Goal: Information Seeking & Learning: Learn about a topic

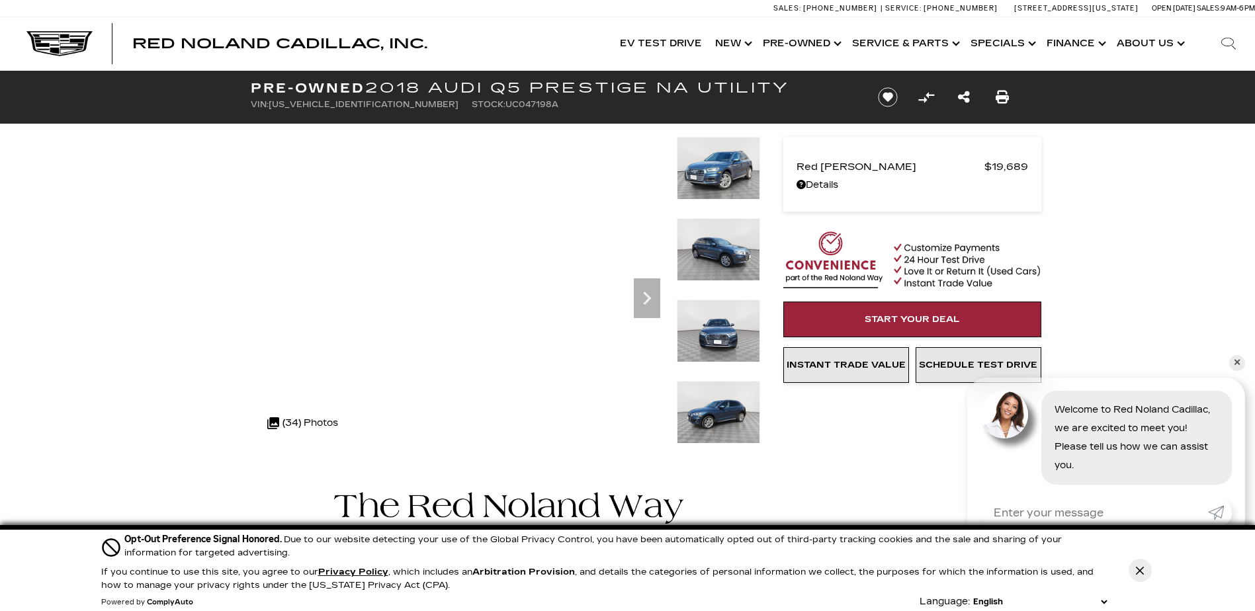
click at [700, 243] on img at bounding box center [718, 249] width 83 height 63
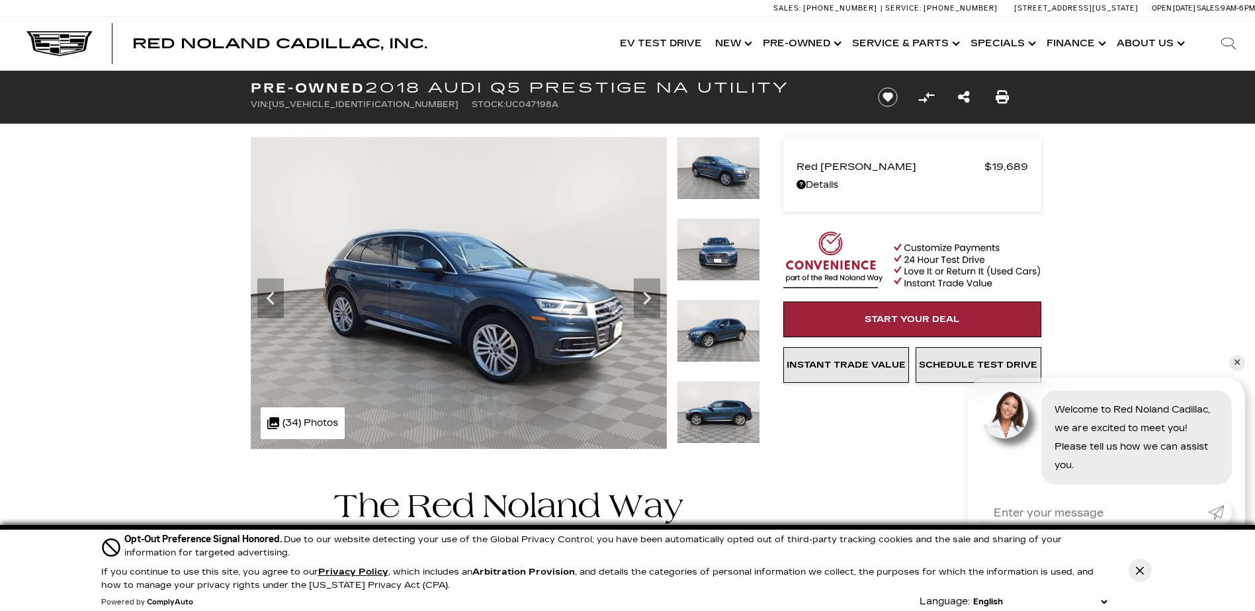
click at [732, 329] on img at bounding box center [718, 331] width 83 height 63
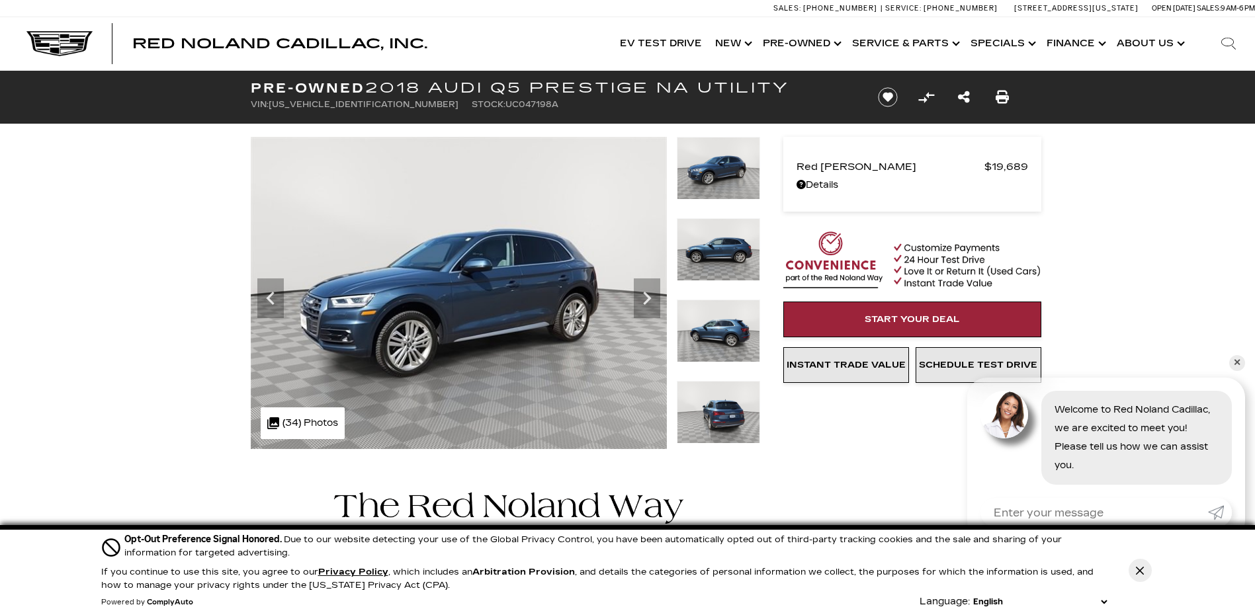
click at [731, 265] on img at bounding box center [718, 249] width 83 height 63
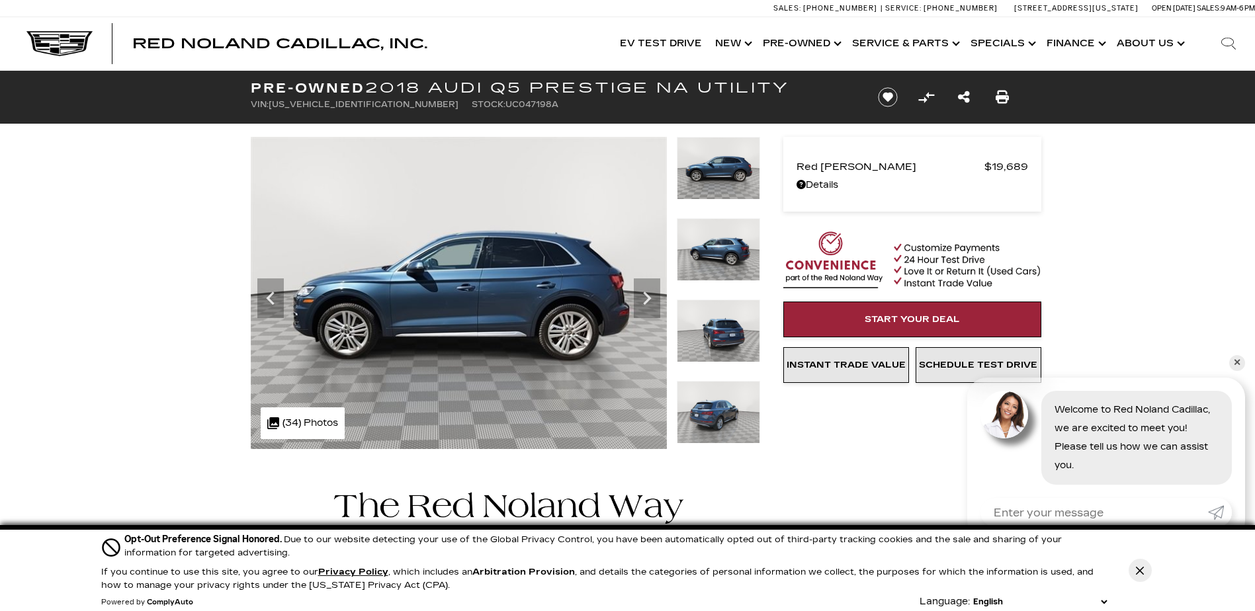
click at [731, 265] on img at bounding box center [718, 249] width 83 height 63
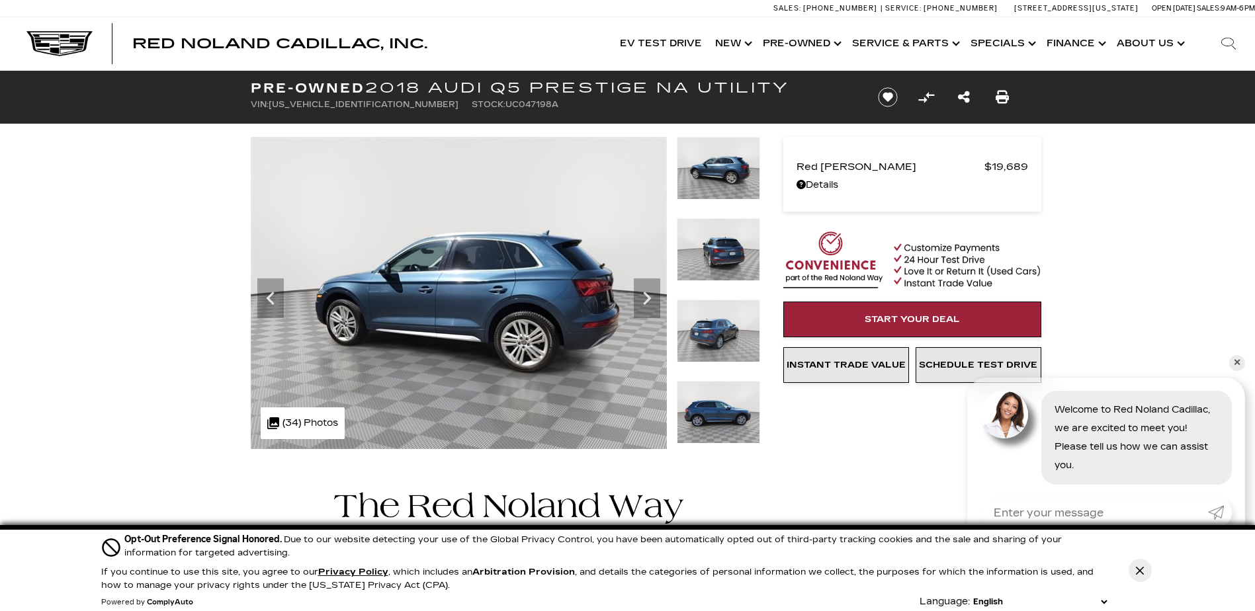
click at [731, 265] on img at bounding box center [718, 249] width 83 height 63
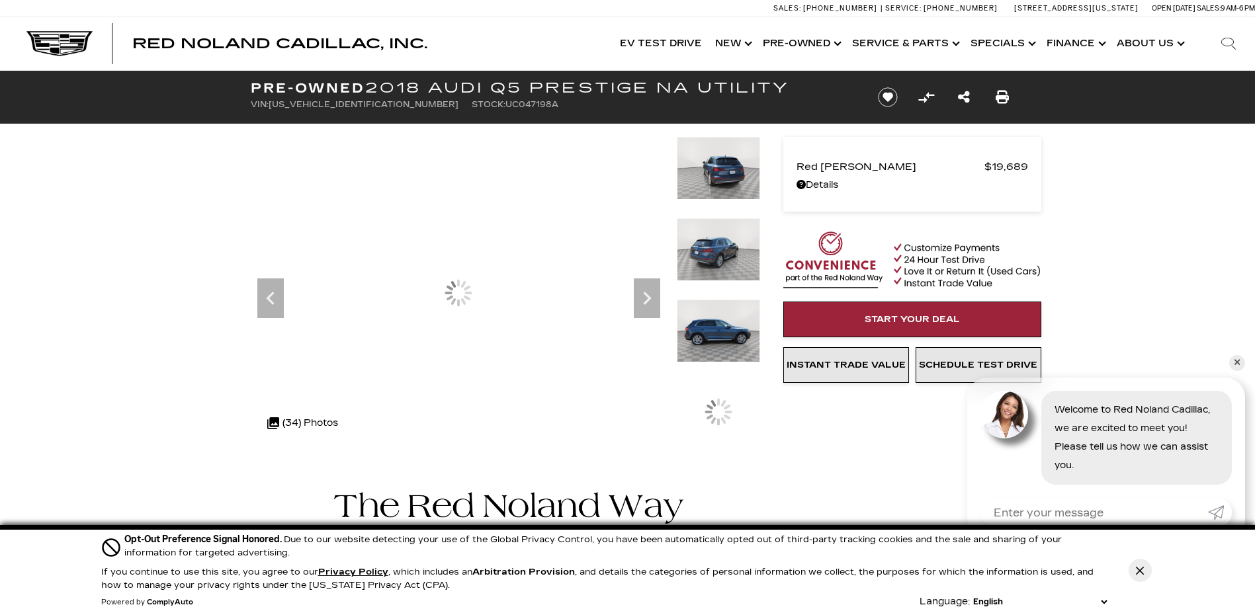
click at [731, 265] on img at bounding box center [718, 249] width 83 height 63
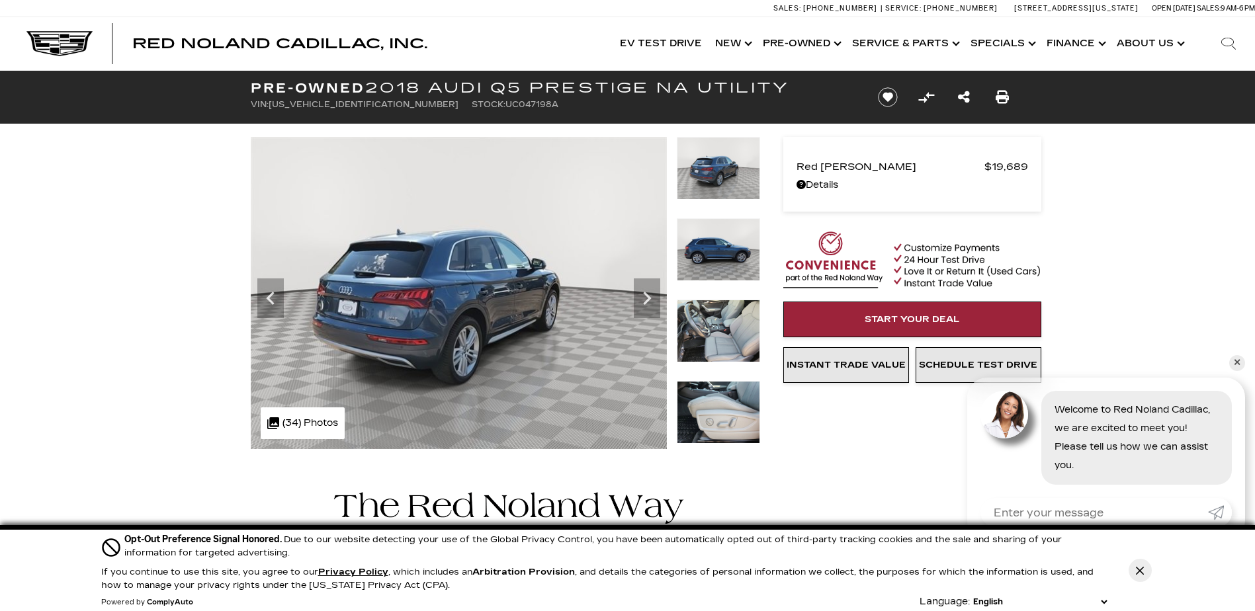
click at [731, 265] on img at bounding box center [718, 249] width 83 height 63
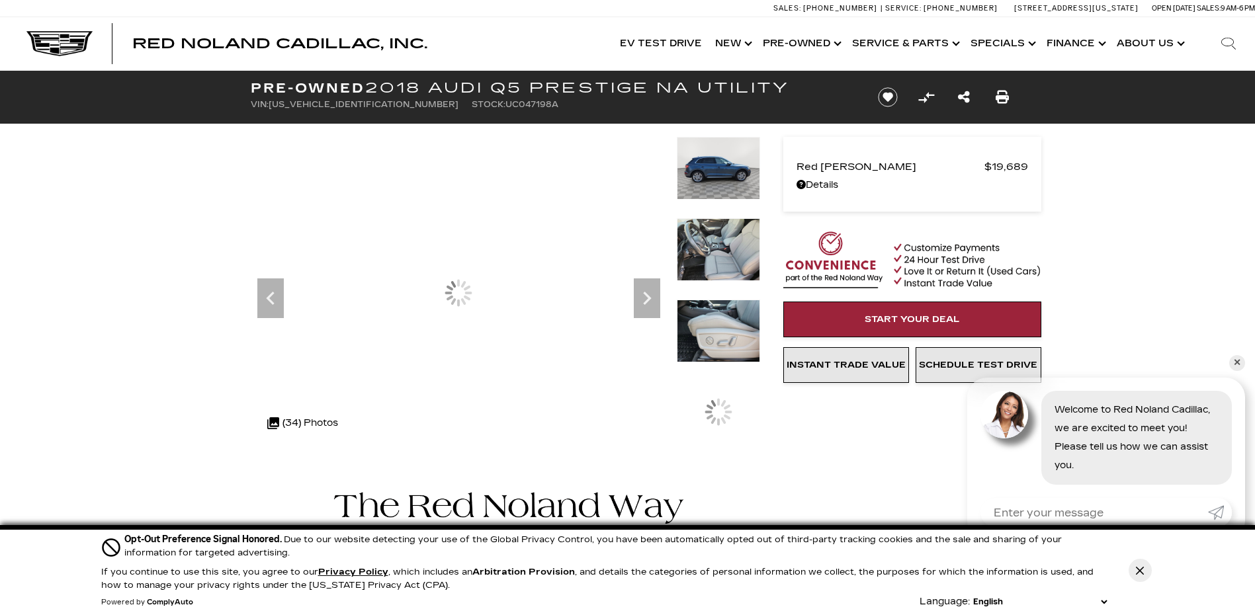
click at [731, 265] on img at bounding box center [718, 249] width 83 height 63
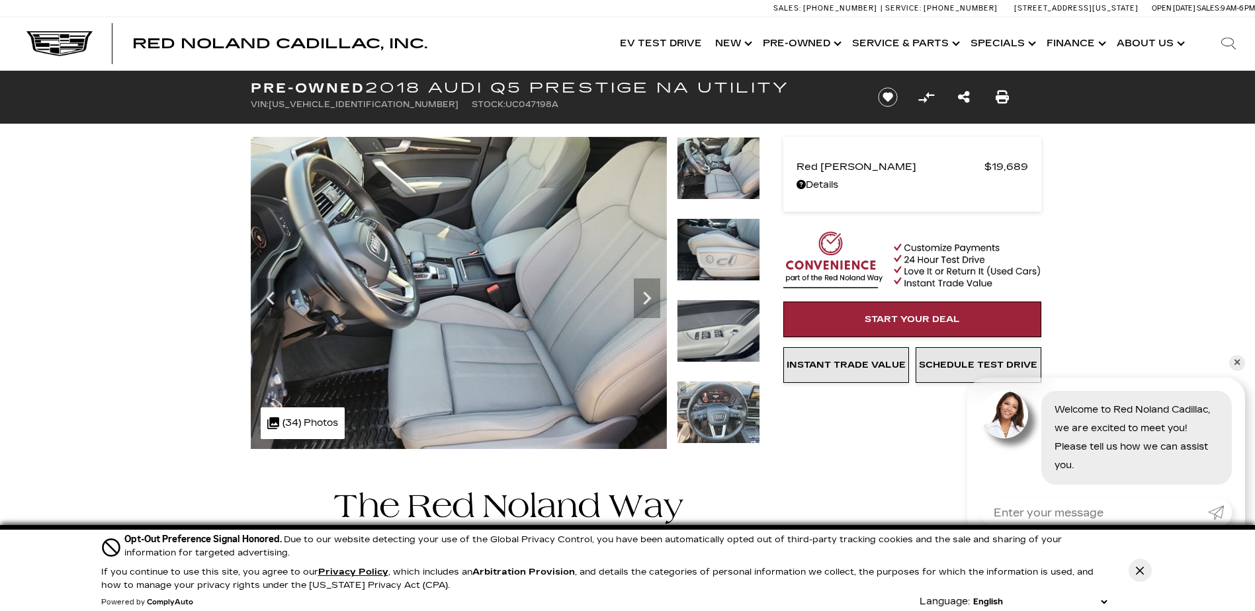
click at [731, 265] on img at bounding box center [718, 249] width 83 height 63
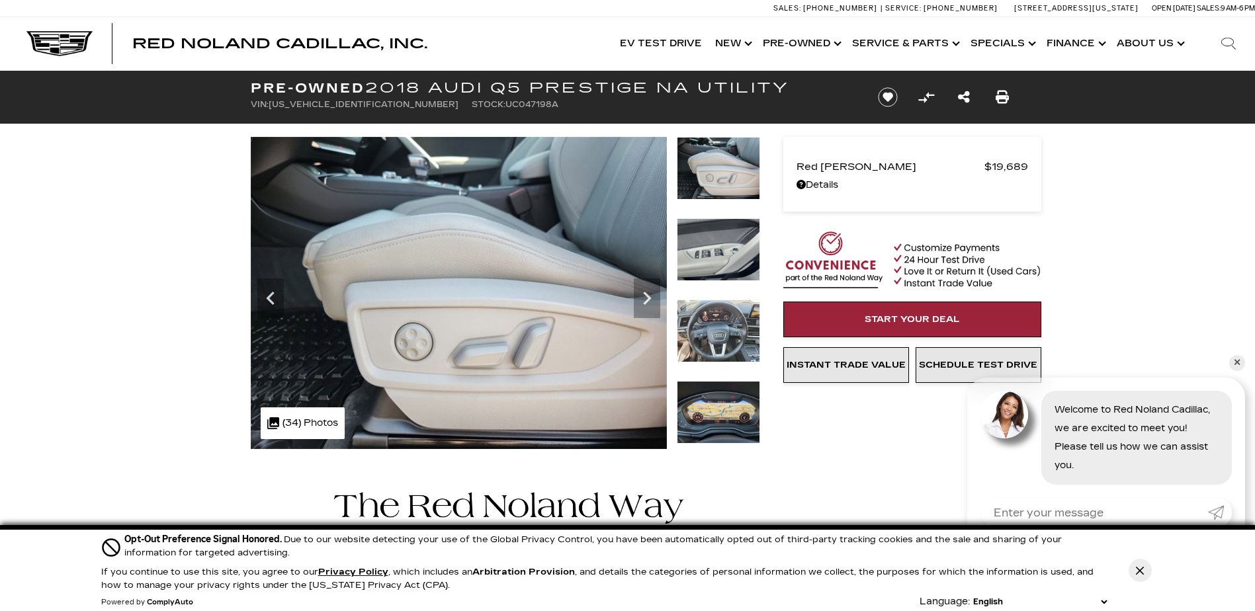
click at [731, 265] on img at bounding box center [718, 249] width 83 height 63
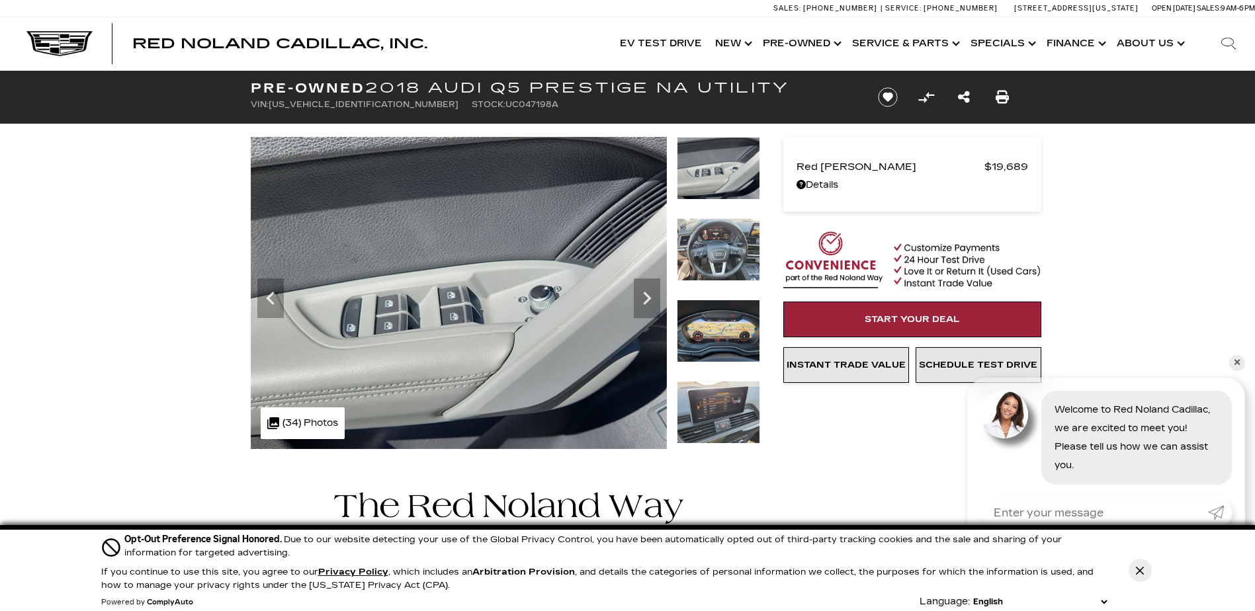
click at [731, 265] on img at bounding box center [718, 249] width 83 height 63
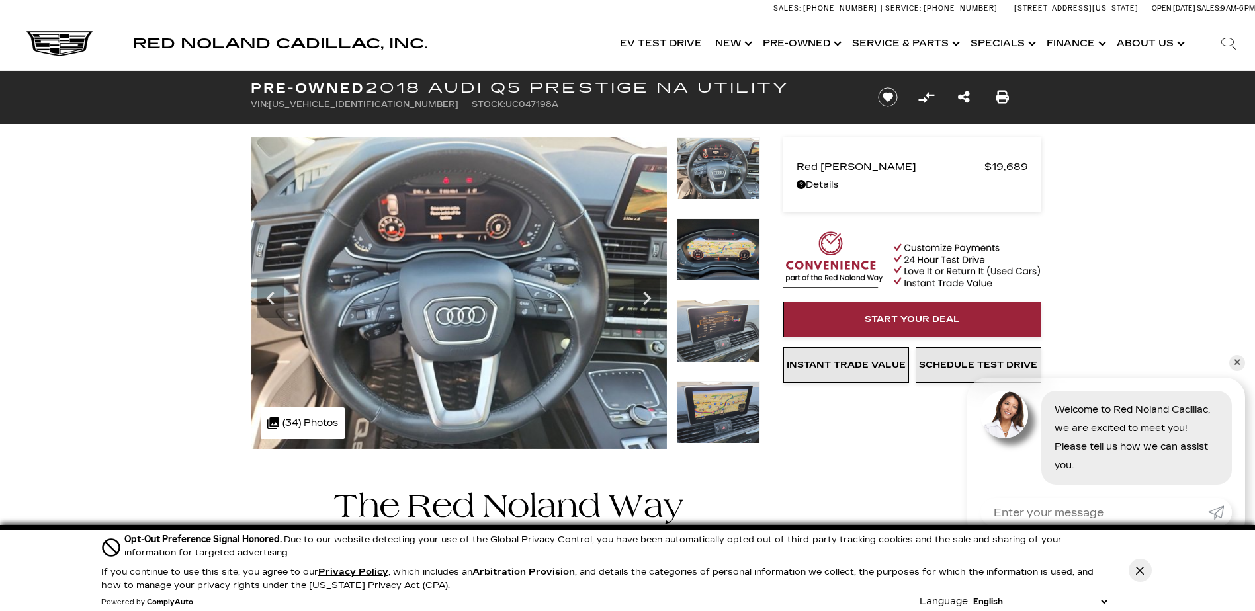
click at [731, 265] on img at bounding box center [718, 249] width 83 height 63
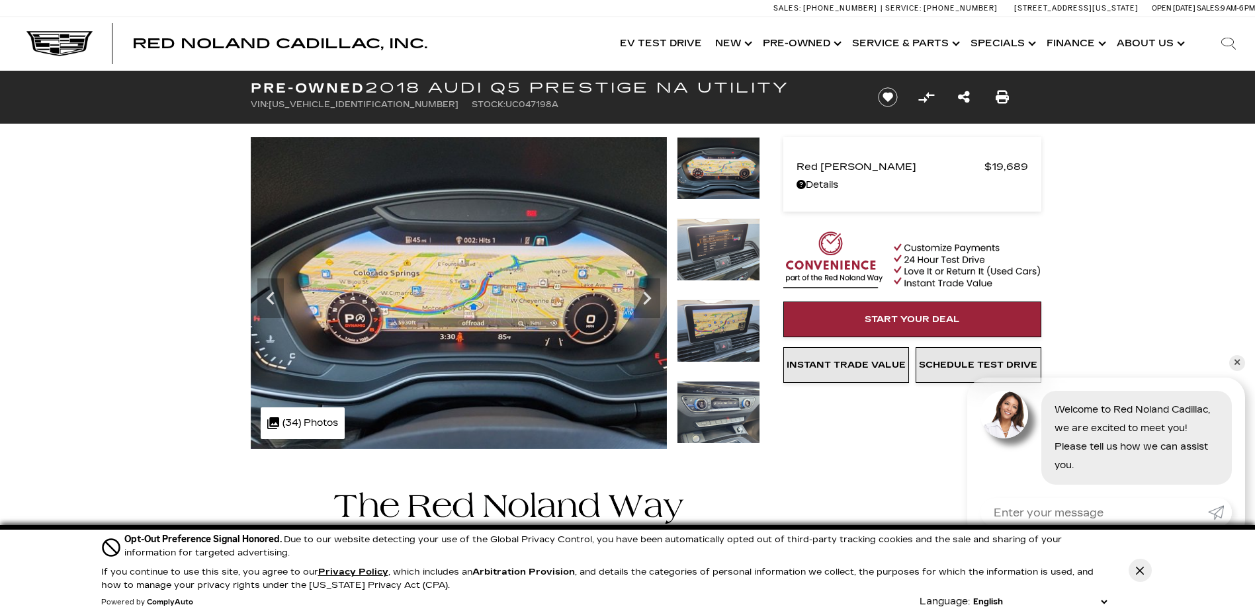
click at [731, 265] on img at bounding box center [718, 249] width 83 height 63
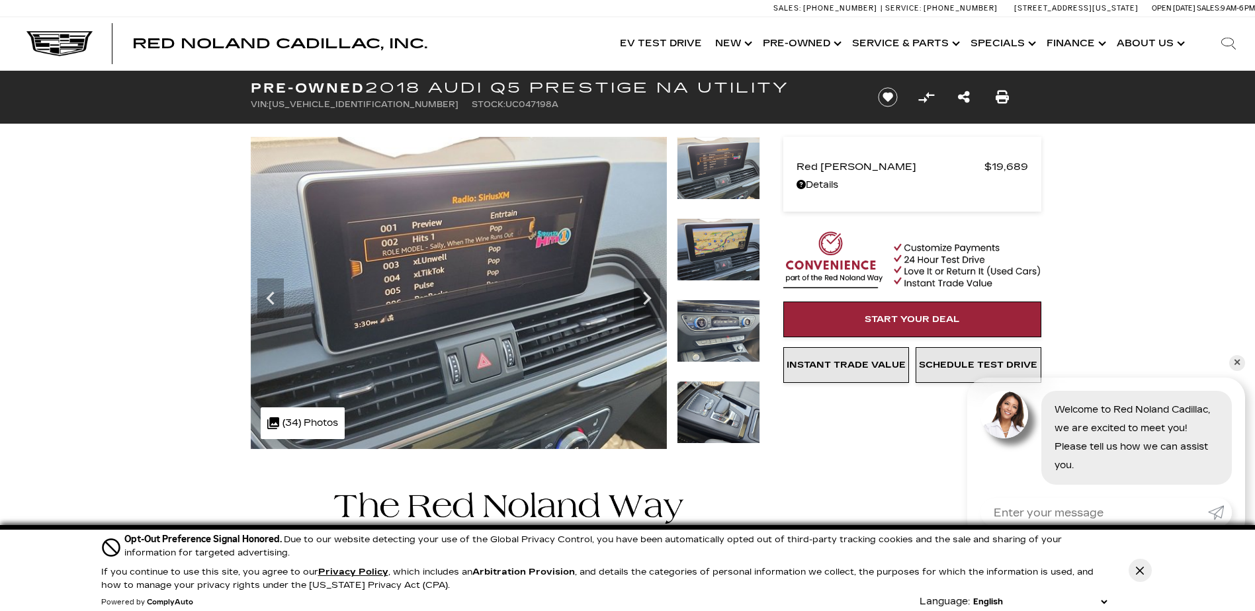
click at [731, 265] on img at bounding box center [718, 249] width 83 height 63
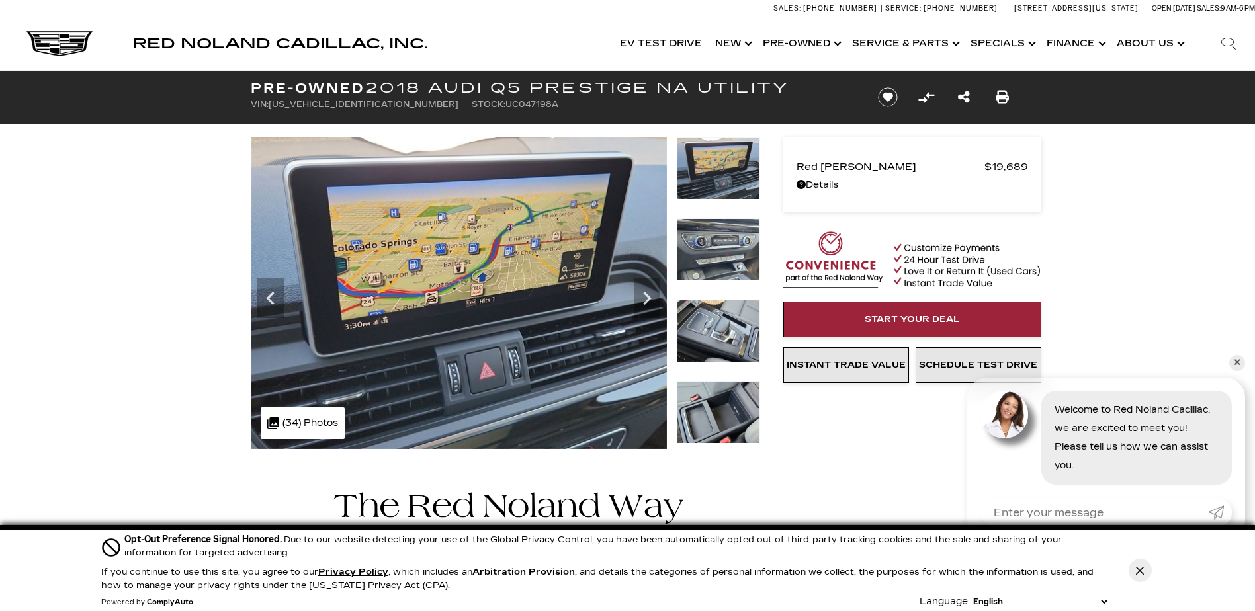
click at [731, 265] on img at bounding box center [718, 249] width 83 height 63
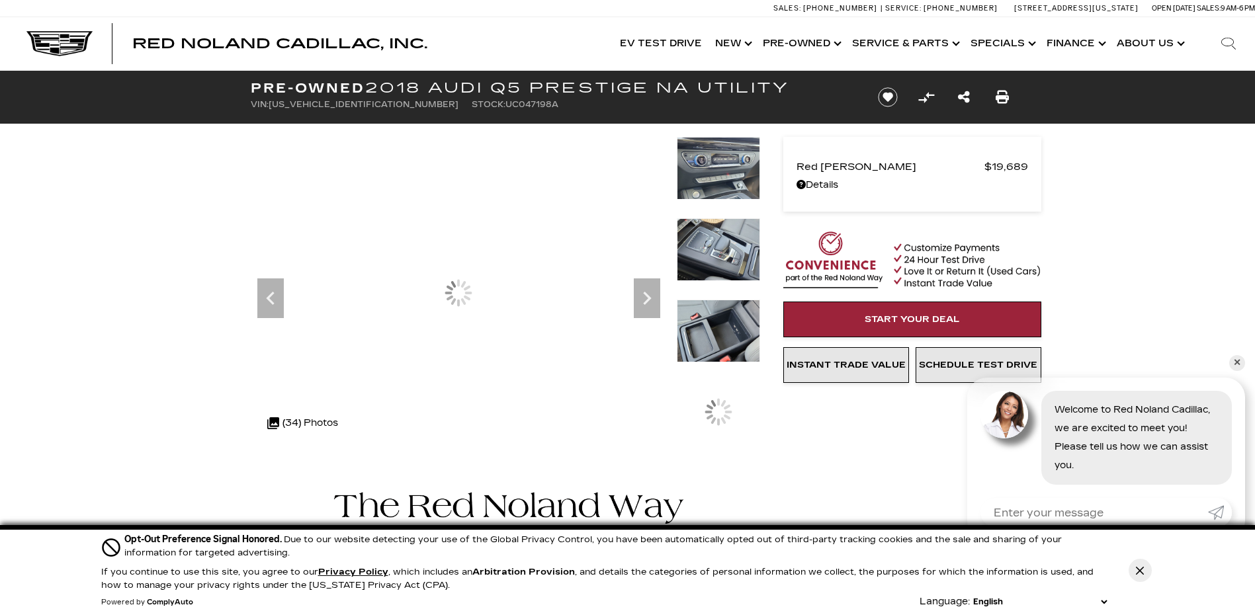
click at [731, 265] on img at bounding box center [718, 249] width 83 height 63
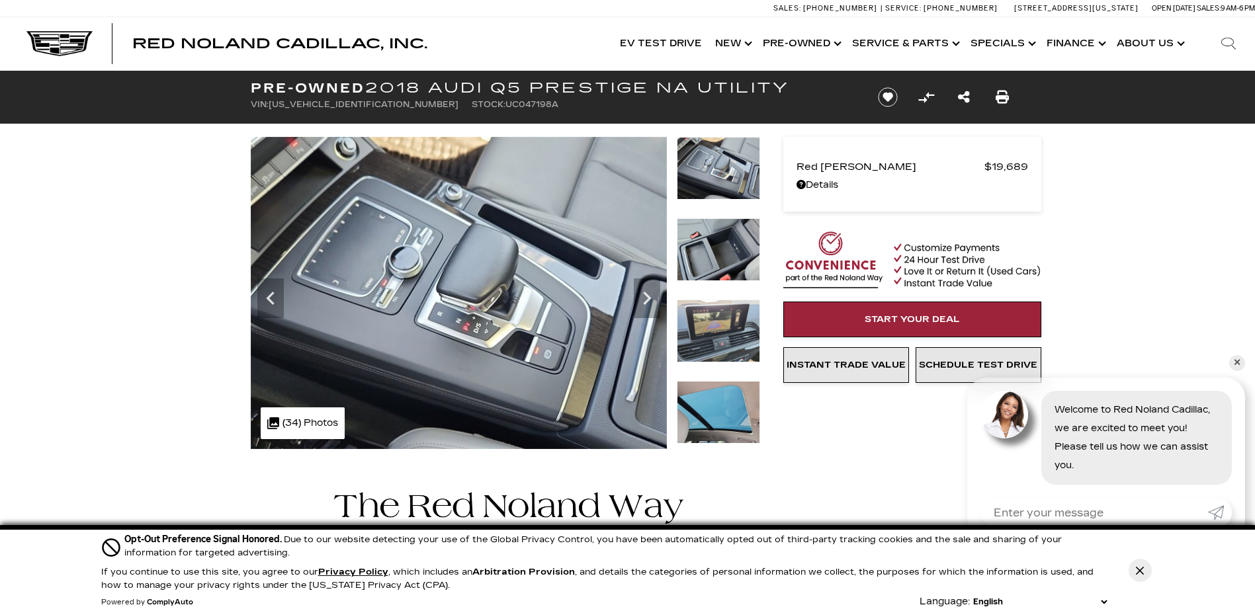
click at [731, 265] on img at bounding box center [718, 249] width 83 height 63
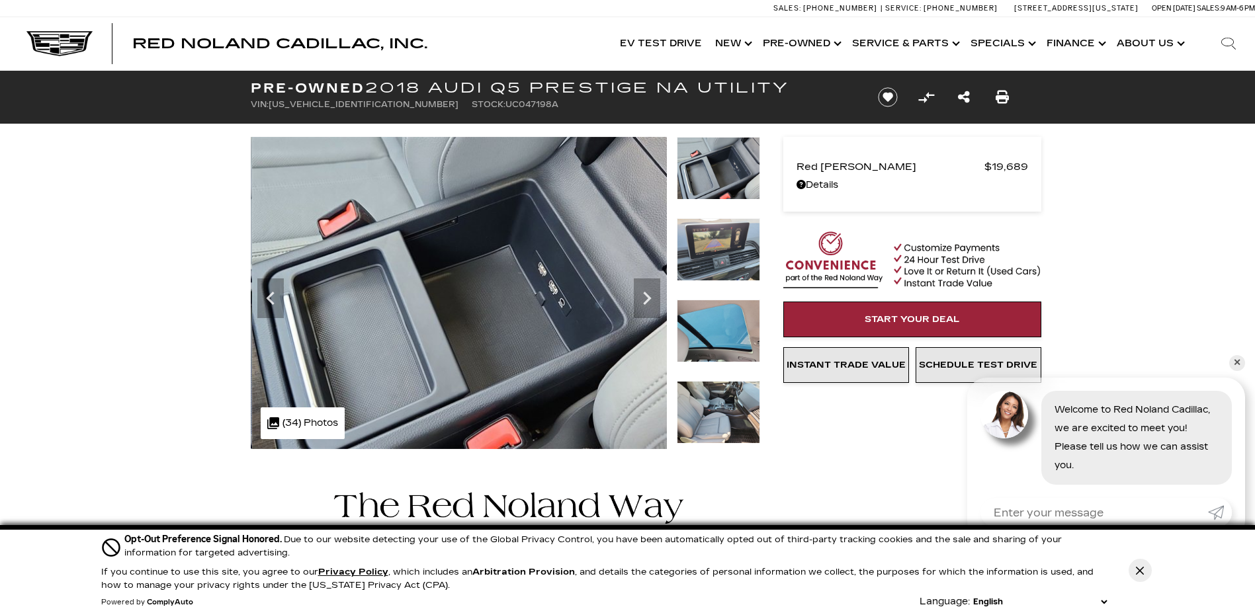
drag, startPoint x: 236, startPoint y: 338, endPoint x: 239, endPoint y: 326, distance: 12.2
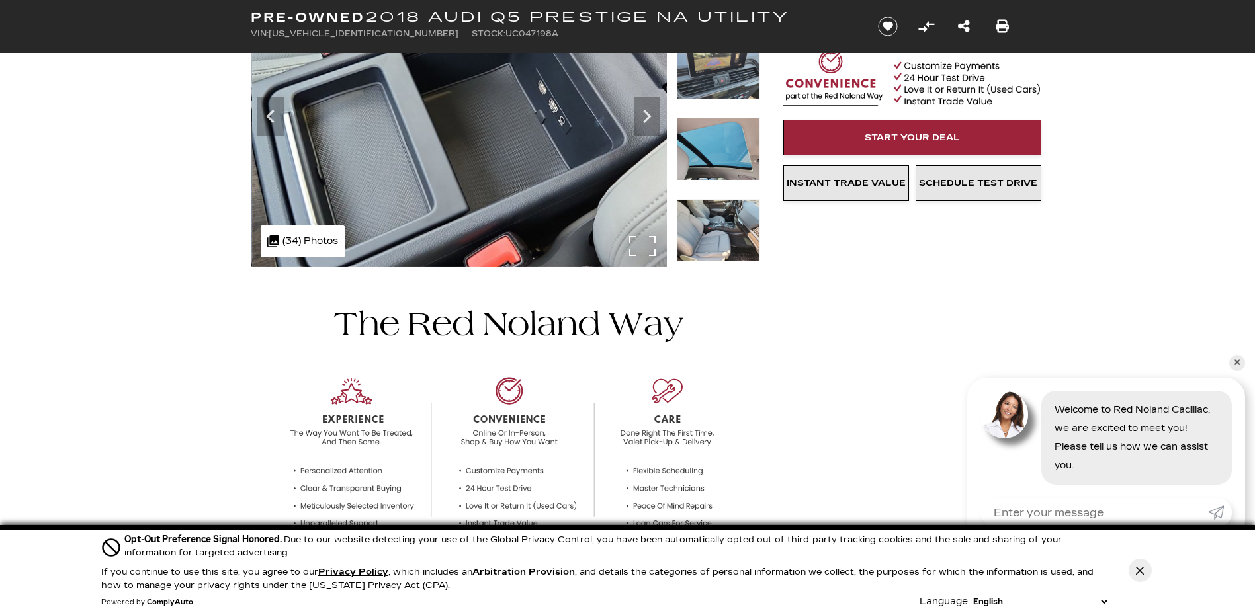
scroll to position [198, 0]
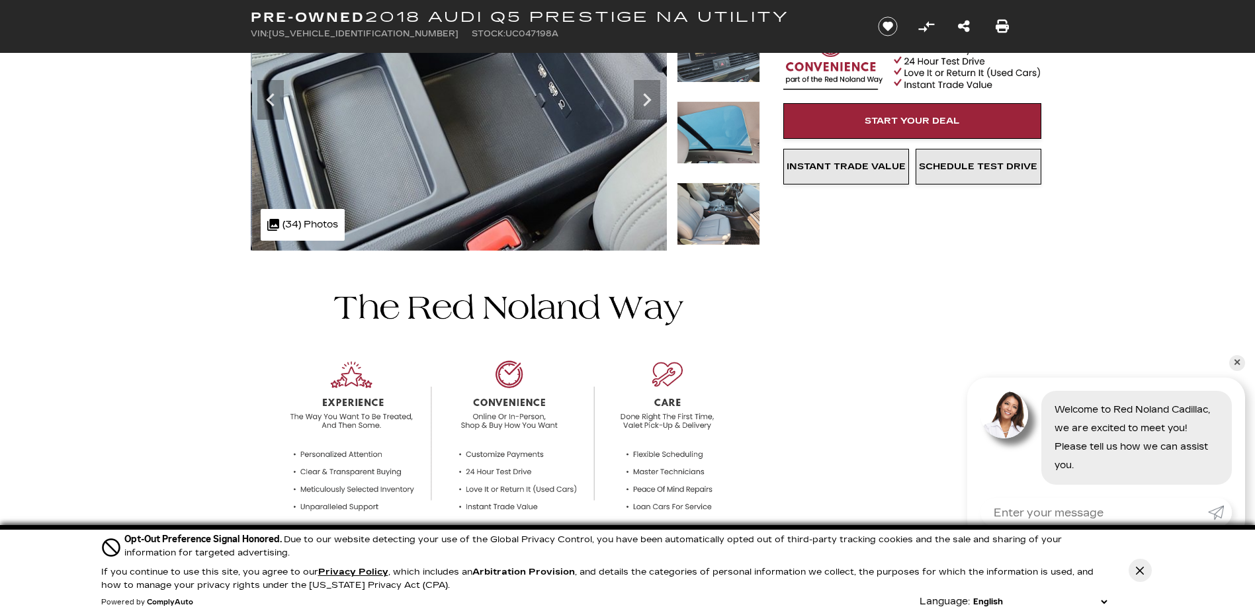
drag, startPoint x: 1139, startPoint y: 567, endPoint x: 1123, endPoint y: 554, distance: 21.6
click at [1139, 567] on icon "Close Button" at bounding box center [1139, 571] width 8 height 8
